Goal: Information Seeking & Learning: Learn about a topic

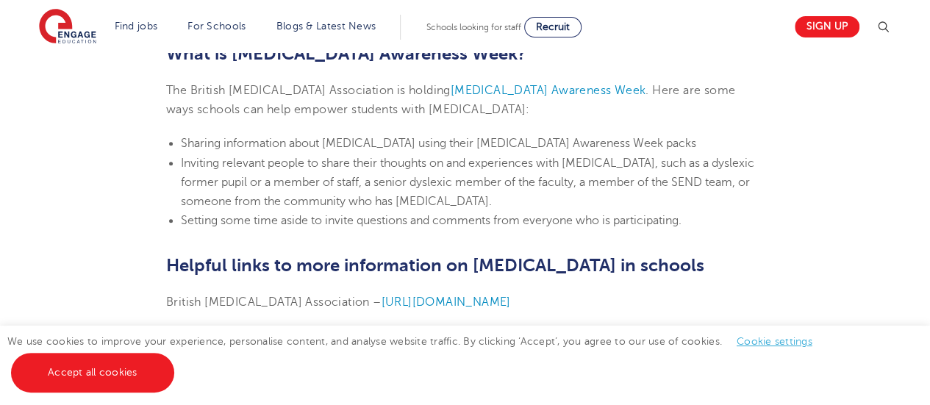
scroll to position [3487, 0]
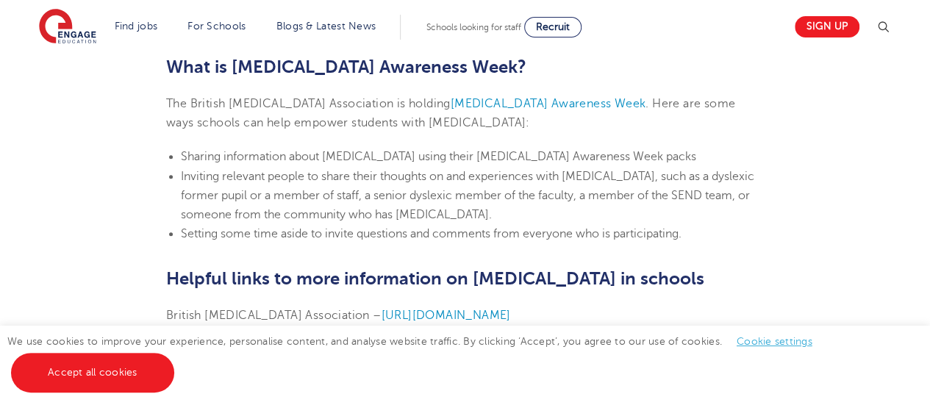
drag, startPoint x: 939, startPoint y: 27, endPoint x: 909, endPoint y: 289, distance: 263.4
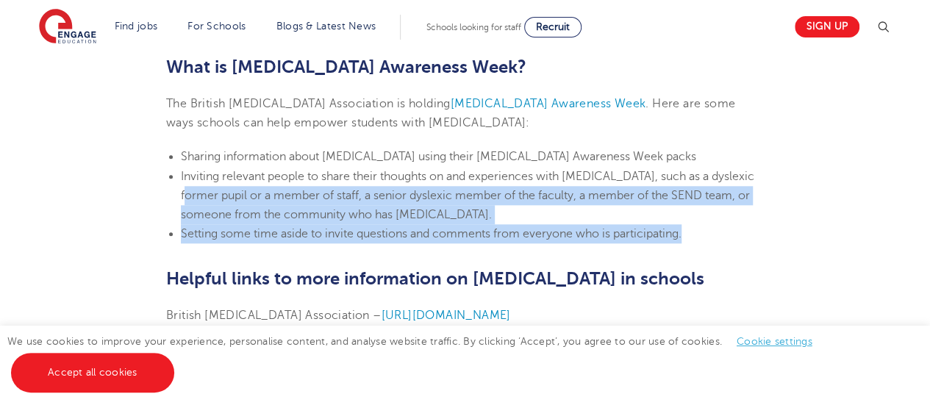
drag, startPoint x: 711, startPoint y: 235, endPoint x: 41, endPoint y: 191, distance: 671.1
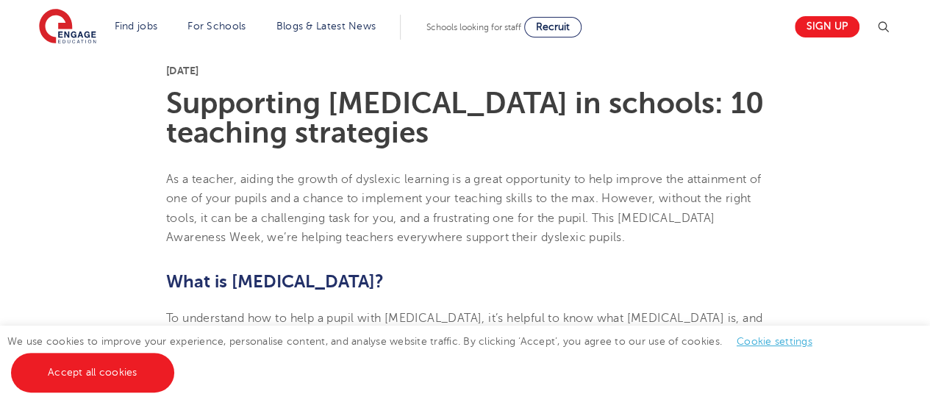
scroll to position [350, 0]
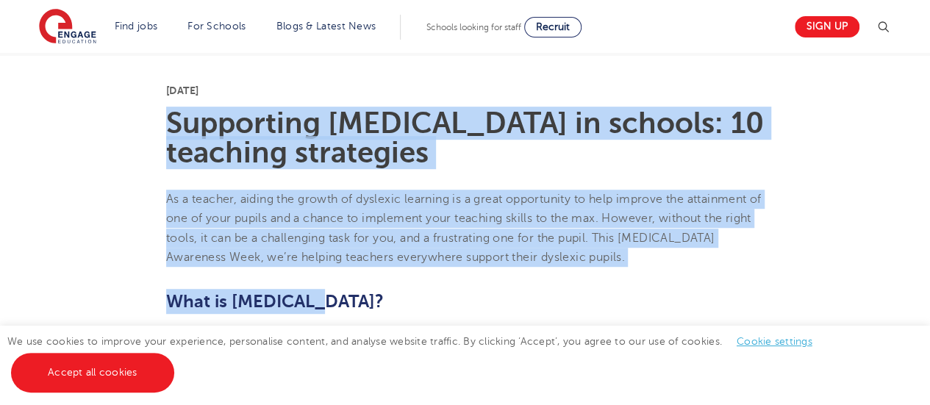
drag, startPoint x: 167, startPoint y: 120, endPoint x: 862, endPoint y: 269, distance: 710.5
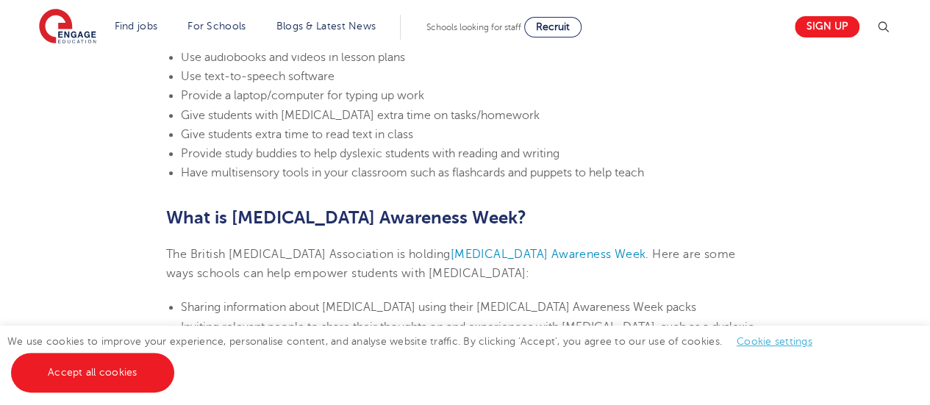
scroll to position [2211, 0]
